Goal: Information Seeking & Learning: Check status

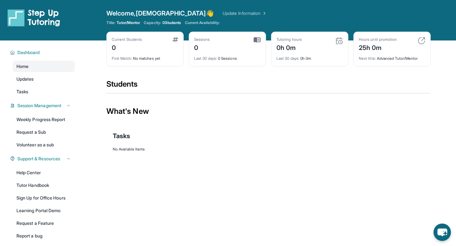
click at [219, 61] on div "Last 30 days : 0 Sessions" at bounding box center [227, 56] width 66 height 9
click at [159, 32] on div "Current Students 0 First Match : No matches yet" at bounding box center [144, 49] width 77 height 35
click at [173, 16] on div "Welcome, Aqsa 👋 Update Information" at bounding box center [268, 13] width 324 height 9
click at [56, 111] on div "Session Management" at bounding box center [40, 105] width 68 height 11
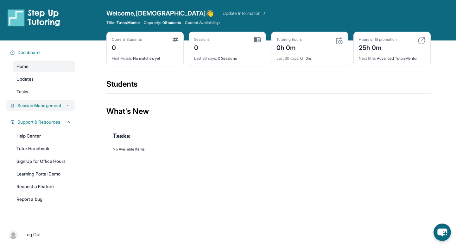
click at [53, 106] on span "Session Management" at bounding box center [39, 106] width 44 height 6
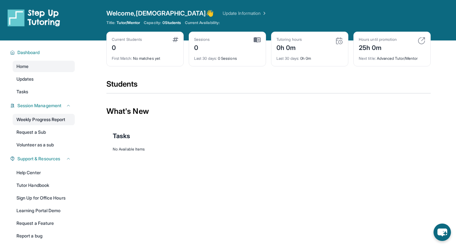
click at [52, 118] on link "Weekly Progress Report" at bounding box center [44, 119] width 62 height 11
click at [36, 81] on link "Updates" at bounding box center [44, 78] width 62 height 11
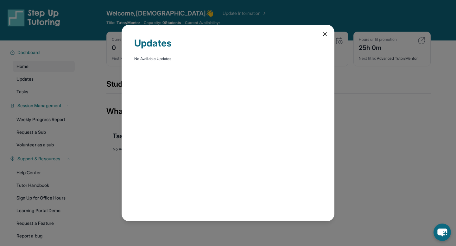
click at [322, 34] on icon at bounding box center [324, 34] width 6 height 6
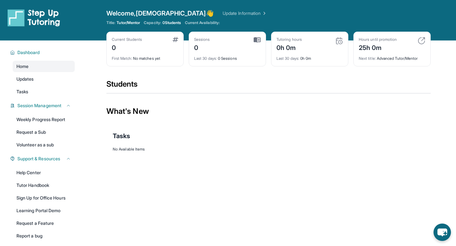
click at [422, 58] on div "Next title : Advanced Tutor/Mentor" at bounding box center [391, 56] width 66 height 9
click at [412, 60] on div "Next title : Advanced Tutor/Mentor" at bounding box center [391, 56] width 66 height 9
click at [422, 40] on img at bounding box center [421, 41] width 8 height 8
click at [419, 37] on img at bounding box center [421, 41] width 8 height 8
click at [368, 43] on div "25h 0m" at bounding box center [377, 47] width 38 height 10
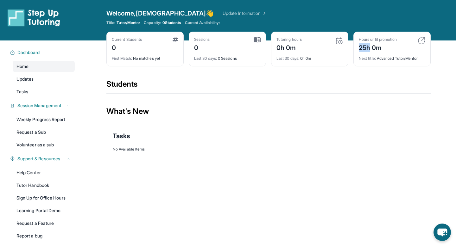
click at [368, 43] on div "25h 0m" at bounding box center [377, 47] width 38 height 10
click at [290, 130] on div "Tasks" at bounding box center [268, 136] width 311 height 22
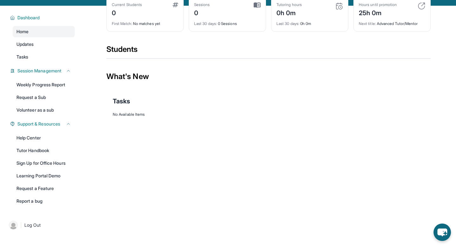
scroll to position [41, 0]
